Goal: Information Seeking & Learning: Find specific fact

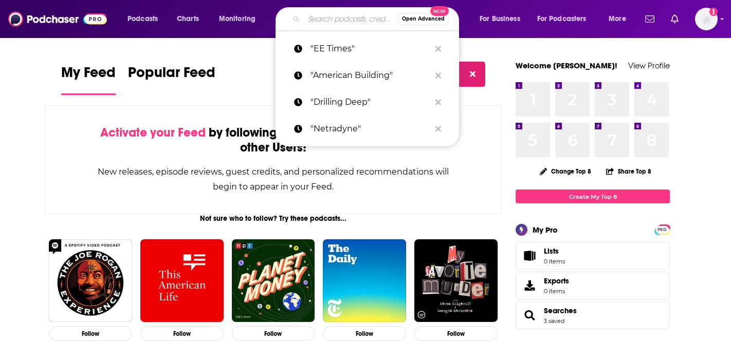
click at [344, 19] on input "Search podcasts, credits, & more..." at bounding box center [351, 19] width 94 height 16
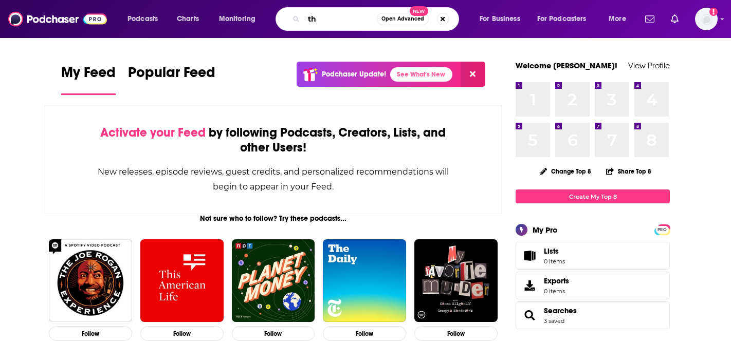
click at [347, 17] on input "th" at bounding box center [340, 19] width 73 height 16
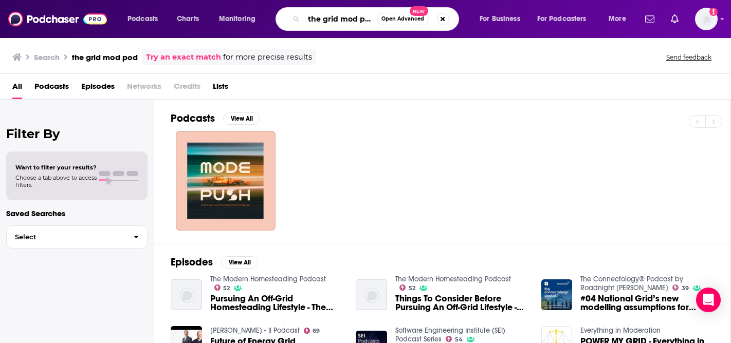
click at [327, 19] on input "the grid mod pod" at bounding box center [340, 19] width 73 height 16
drag, startPoint x: 309, startPoint y: 20, endPoint x: 493, endPoint y: 12, distance: 184.8
click at [493, 17] on div "Podcasts Charts Monitoring the grid mod pod Open Advanced New For Business For …" at bounding box center [378, 19] width 516 height 24
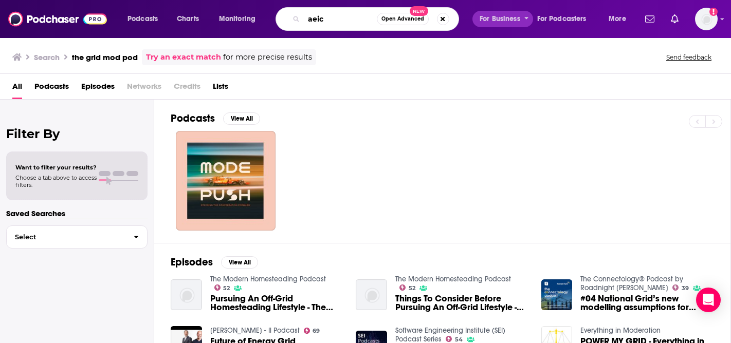
type input "aeic"
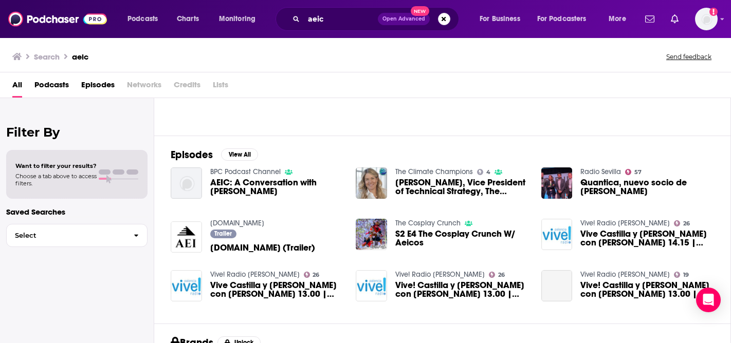
scroll to position [108, 0]
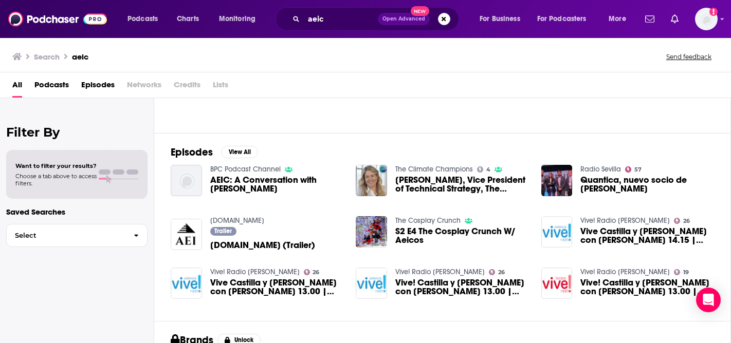
click at [418, 183] on span "[PERSON_NAME], Vice President of Technical Strategy, The Association of Edison …" at bounding box center [462, 184] width 134 height 17
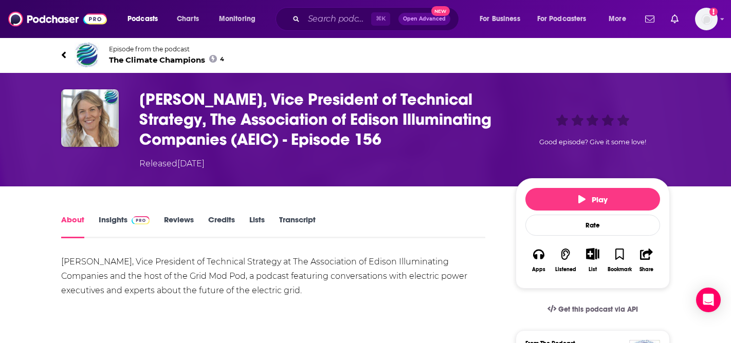
click at [108, 222] on link "Insights" at bounding box center [124, 227] width 51 height 24
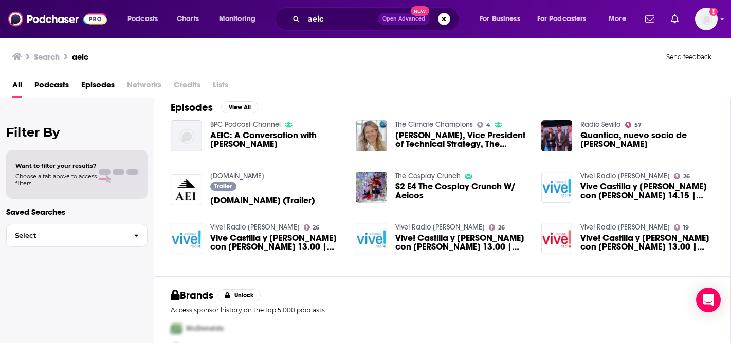
scroll to position [156, 0]
